Goal: Find contact information: Obtain details needed to contact an individual or organization

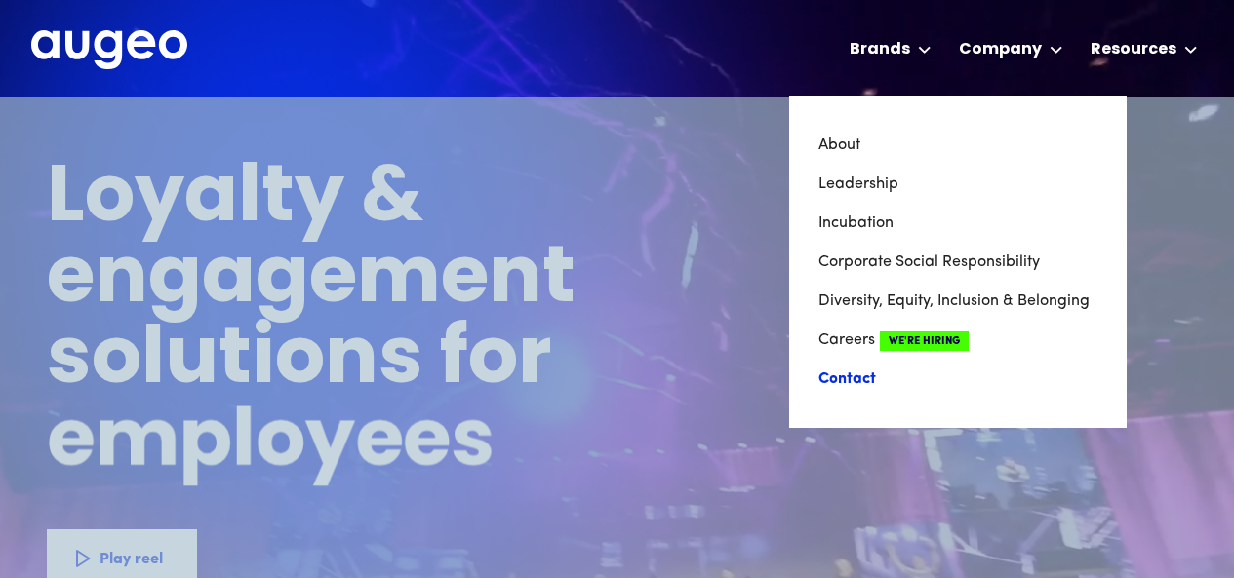
click at [880, 376] on link "Contact" at bounding box center [957, 379] width 279 height 39
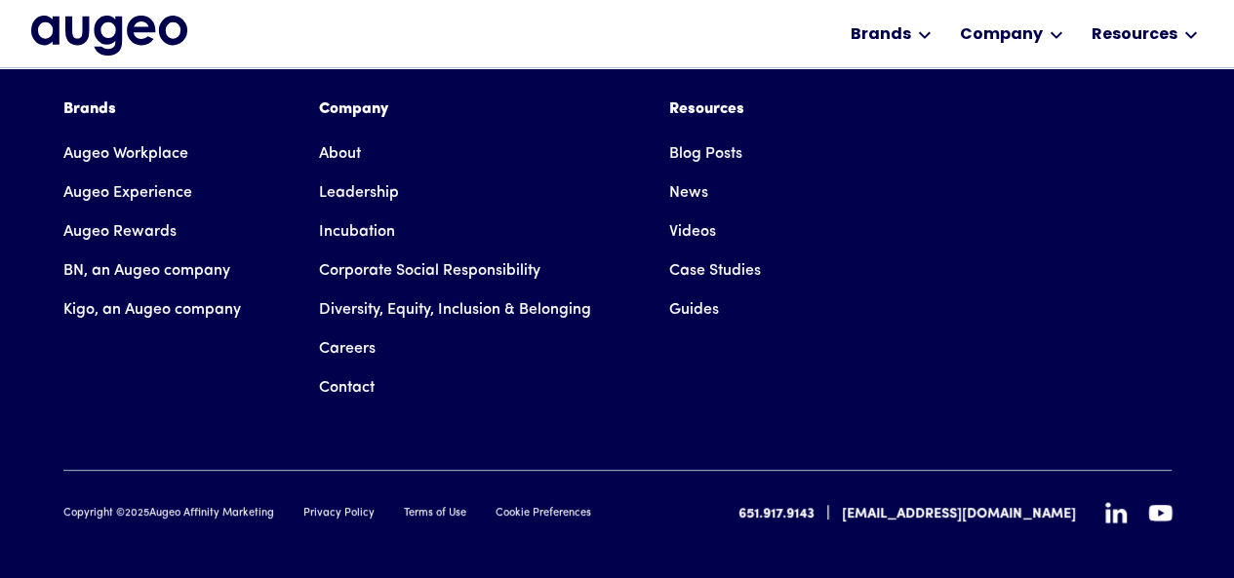
scroll to position [3540, 0]
click at [1110, 501] on icon at bounding box center [1115, 511] width 21 height 21
